Goal: Task Accomplishment & Management: Manage account settings

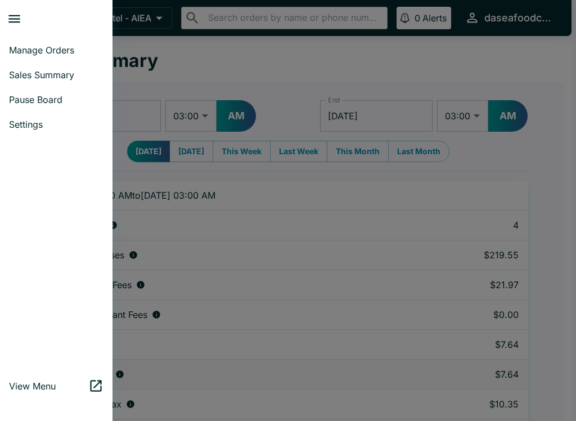
select select "03:00"
click at [64, 48] on span "Manage Orders" at bounding box center [56, 49] width 94 height 11
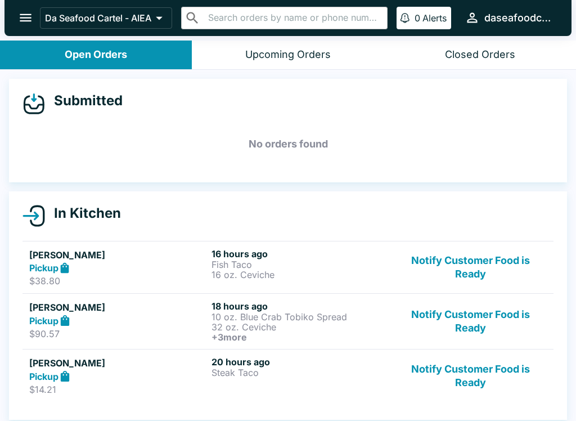
click at [471, 261] on button "Notify Customer Food is Ready" at bounding box center [470, 267] width 152 height 39
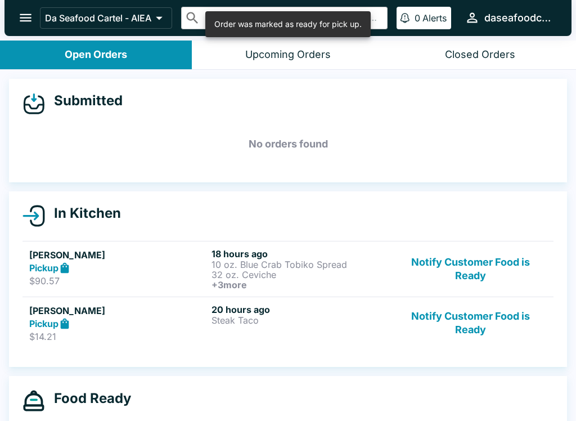
click at [482, 263] on button "Notify Customer Food is Ready" at bounding box center [470, 269] width 152 height 42
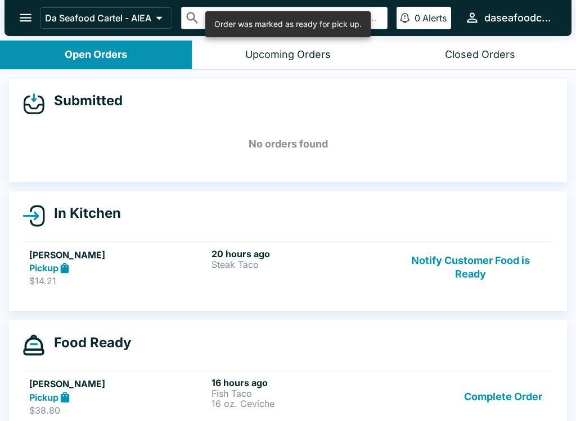
click at [477, 261] on button "Notify Customer Food is Ready" at bounding box center [470, 267] width 152 height 39
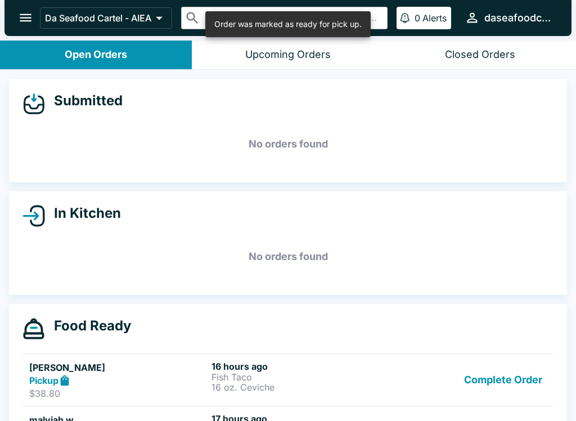
click at [512, 381] on button "Complete Order" at bounding box center [502, 379] width 87 height 39
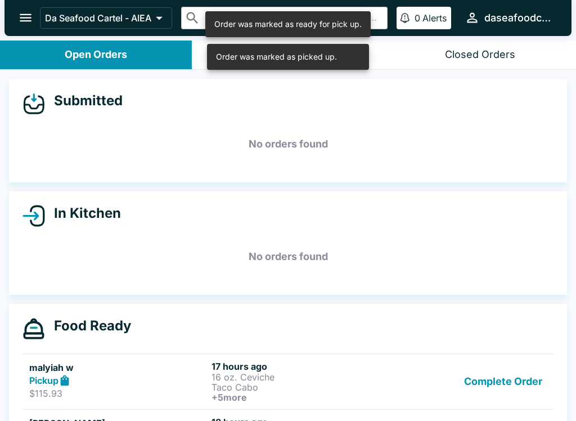
click at [526, 381] on button "Complete Order" at bounding box center [502, 381] width 87 height 42
click at [518, 380] on button "Complete Order" at bounding box center [502, 381] width 87 height 42
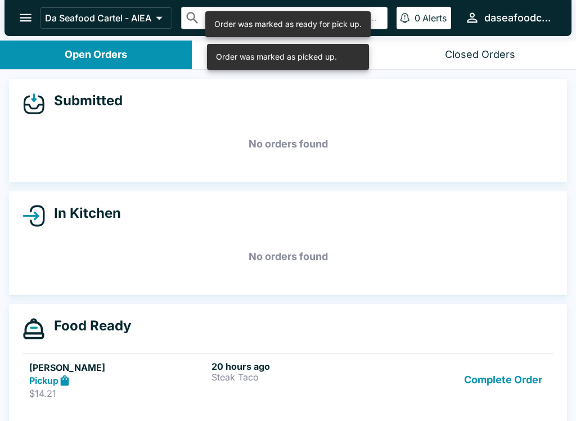
click at [518, 378] on button "Complete Order" at bounding box center [502, 379] width 87 height 39
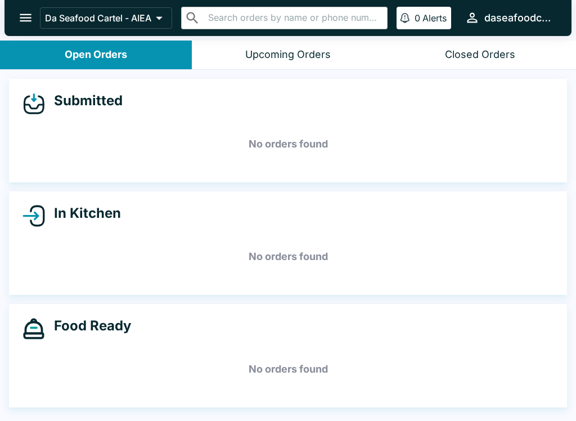
click at [284, 243] on h5 "No orders found" at bounding box center [287, 256] width 531 height 40
click at [148, 273] on h5 "No orders found" at bounding box center [287, 256] width 531 height 40
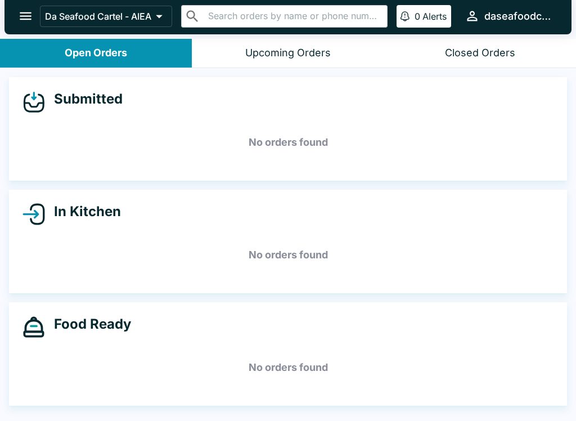
click at [65, 406] on div "Submitted No orders found In Kitchen No orders found Food Ready No orders found" at bounding box center [288, 244] width 576 height 353
